Goal: Task Accomplishment & Management: Use online tool/utility

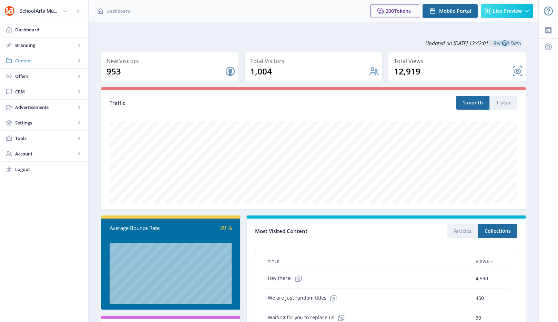
click at [37, 65] on link "Content" at bounding box center [44, 60] width 88 height 15
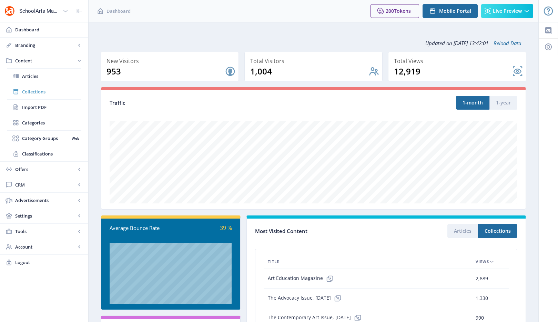
click at [39, 94] on span "Collections" at bounding box center [51, 91] width 59 height 7
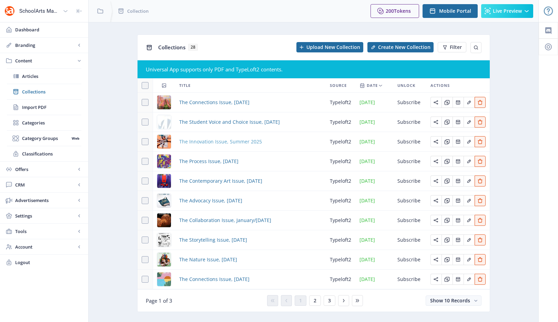
click at [215, 143] on span "The Innovation Issue, Summer 2025" at bounding box center [220, 141] width 83 height 8
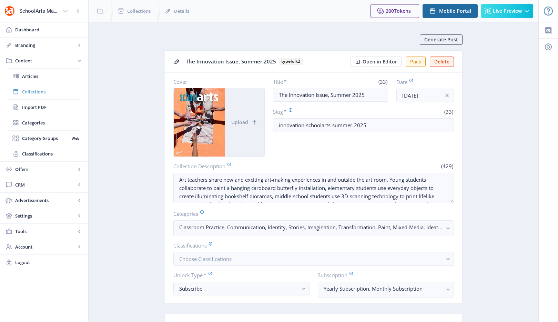
click at [40, 96] on link "Collections" at bounding box center [44, 91] width 74 height 15
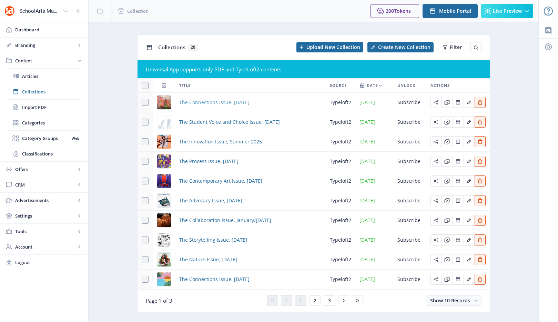
click at [226, 104] on span "The Connections Issue, [DATE]" at bounding box center [214, 102] width 70 height 8
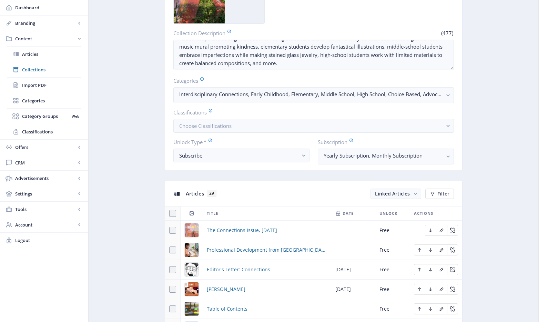
scroll to position [13, 0]
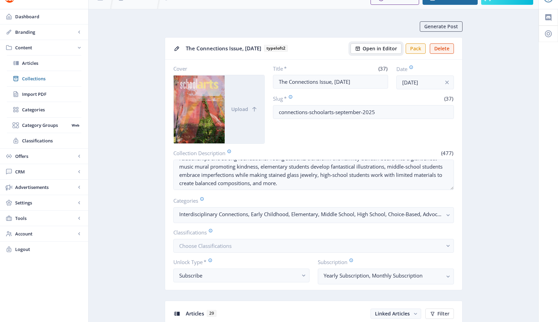
click at [384, 49] on span "Open in Editor" at bounding box center [379, 49] width 34 height 6
